Goal: Information Seeking & Learning: Learn about a topic

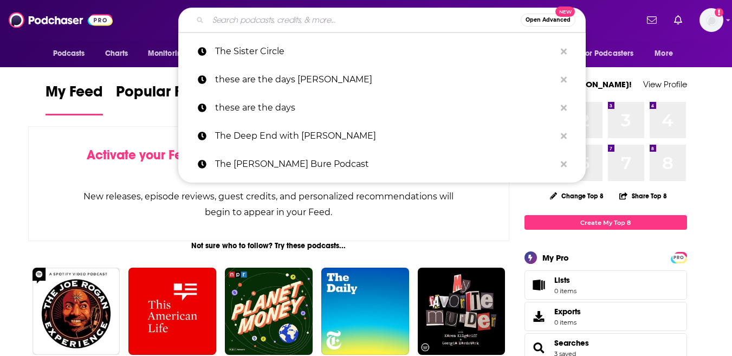
click at [271, 21] on input "Search podcasts, credits, & more..." at bounding box center [364, 19] width 313 height 17
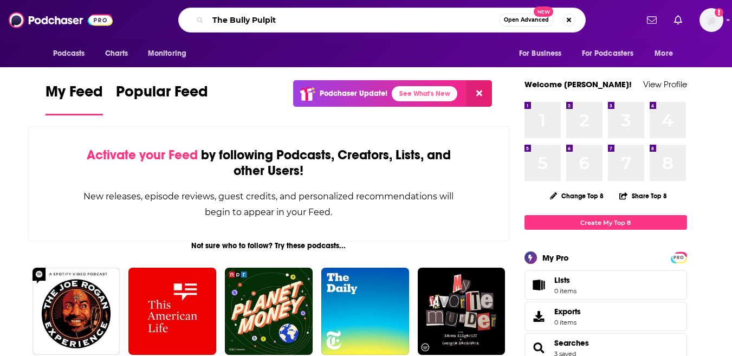
type input "The Bully Pulpit"
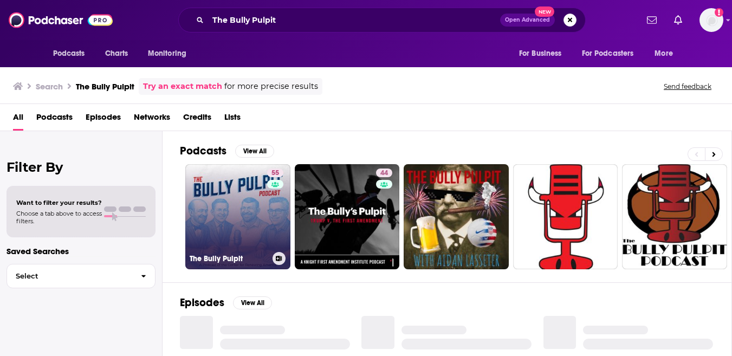
click at [204, 216] on link "55 The Bully Pulpit" at bounding box center [237, 216] width 105 height 105
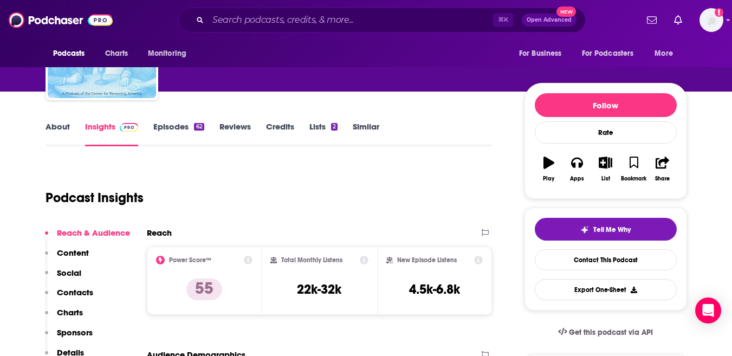
scroll to position [85, 0]
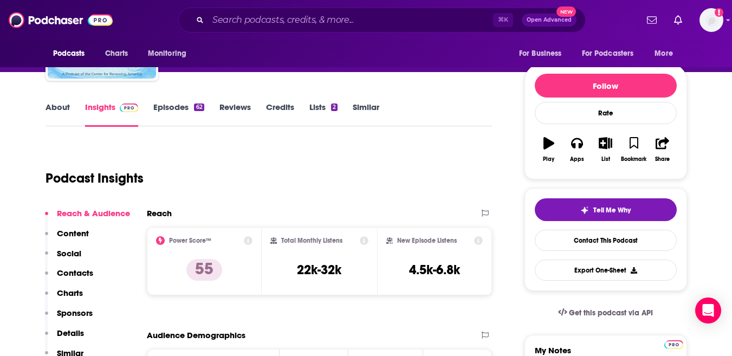
click at [66, 248] on p "Social" at bounding box center [69, 253] width 24 height 10
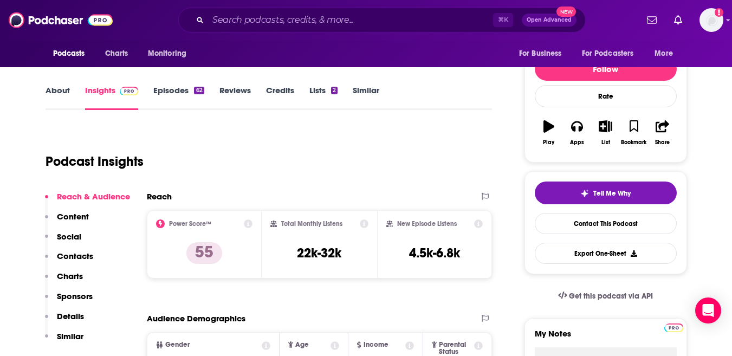
scroll to position [0, 0]
